Goal: Transaction & Acquisition: Purchase product/service

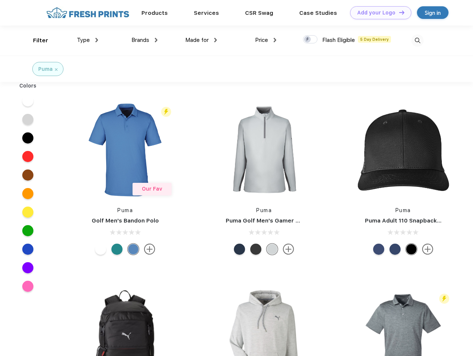
click at [378, 13] on link "Add your Logo Design Tool" at bounding box center [380, 12] width 61 height 13
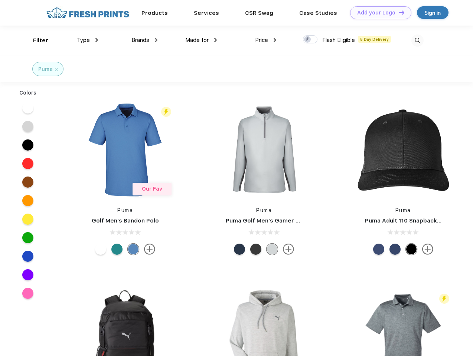
click at [0, 0] on div "Design Tool" at bounding box center [0, 0] width 0 height 0
click at [398, 12] on link "Add your Logo Design Tool" at bounding box center [380, 12] width 61 height 13
click at [36, 40] on div "Filter" at bounding box center [40, 40] width 15 height 9
click at [88, 40] on span "Type" at bounding box center [83, 40] width 13 height 7
click at [144, 40] on span "Brands" at bounding box center [140, 40] width 18 height 7
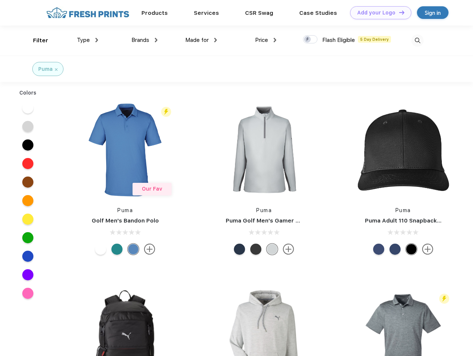
click at [201, 40] on span "Made for" at bounding box center [196, 40] width 23 height 7
click at [266, 40] on span "Price" at bounding box center [261, 40] width 13 height 7
click at [310, 40] on div at bounding box center [310, 39] width 14 height 8
click at [308, 40] on input "checkbox" at bounding box center [305, 37] width 5 height 5
click at [417, 40] on img at bounding box center [417, 41] width 12 height 12
